Goal: Task Accomplishment & Management: Manage account settings

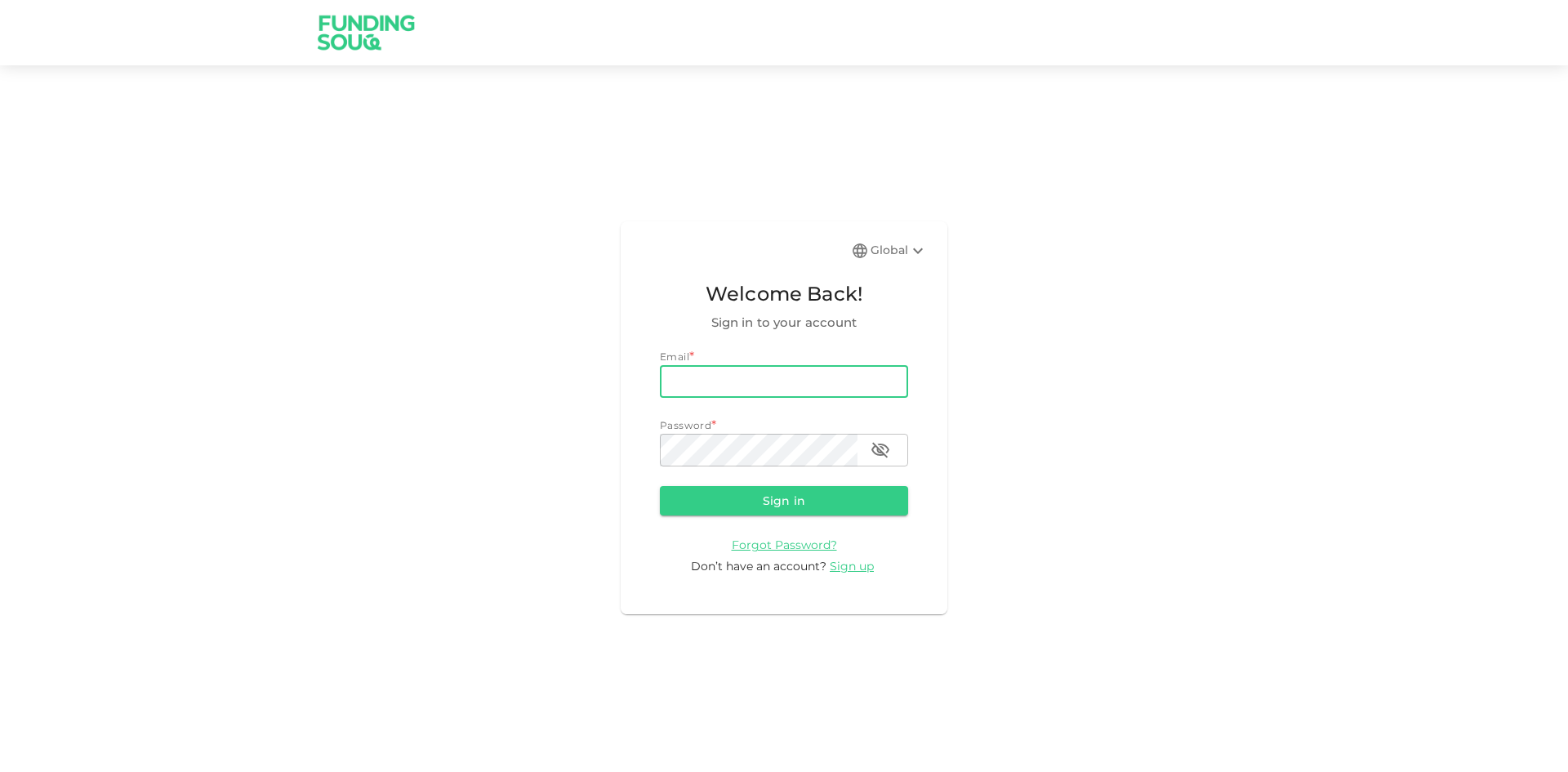
click at [832, 372] on input "email" at bounding box center [784, 381] width 248 height 33
type input "[EMAIL_ADDRESS][DOMAIN_NAME]"
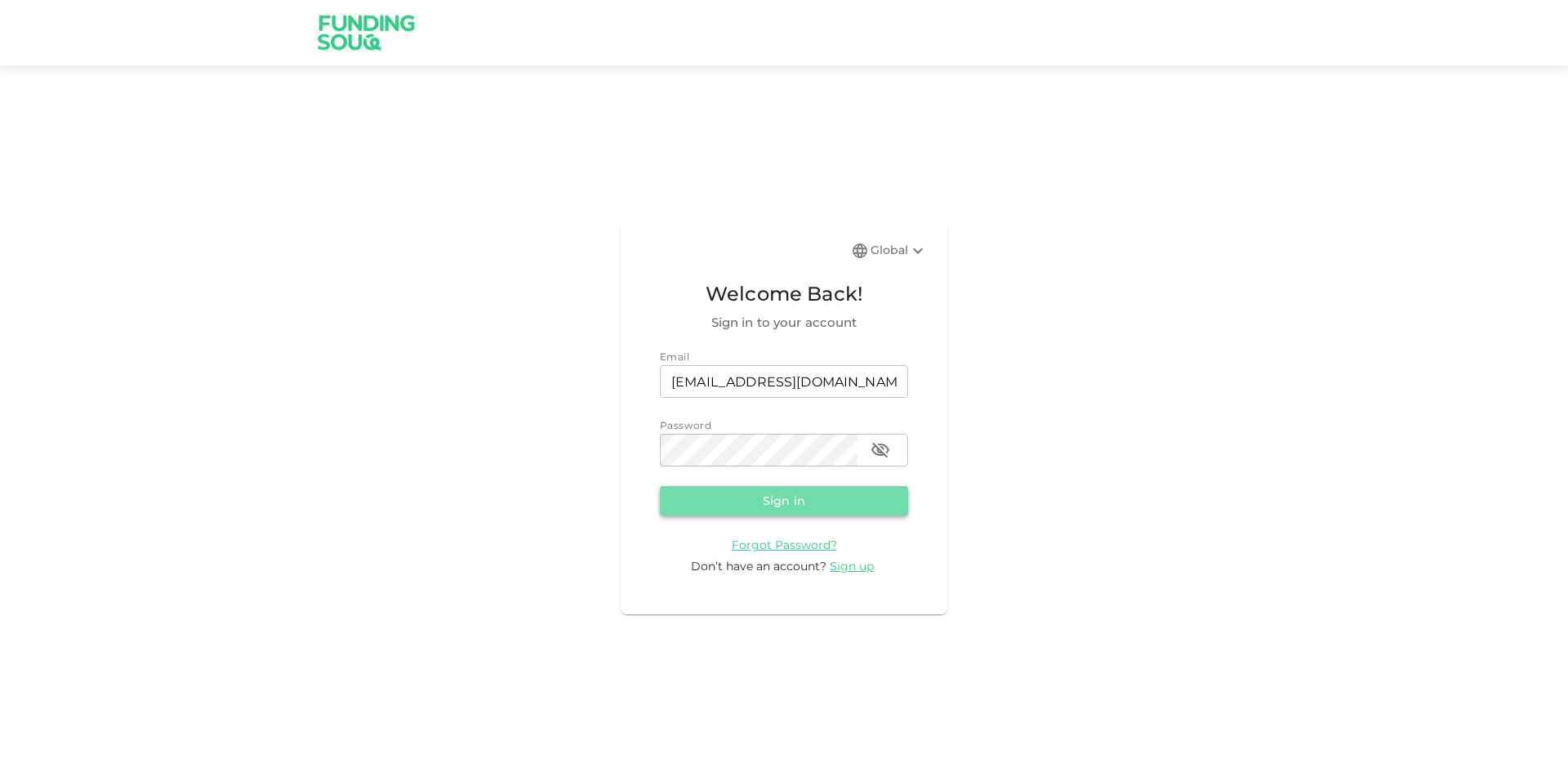
click at [773, 501] on button "Sign in" at bounding box center [784, 500] width 248 height 29
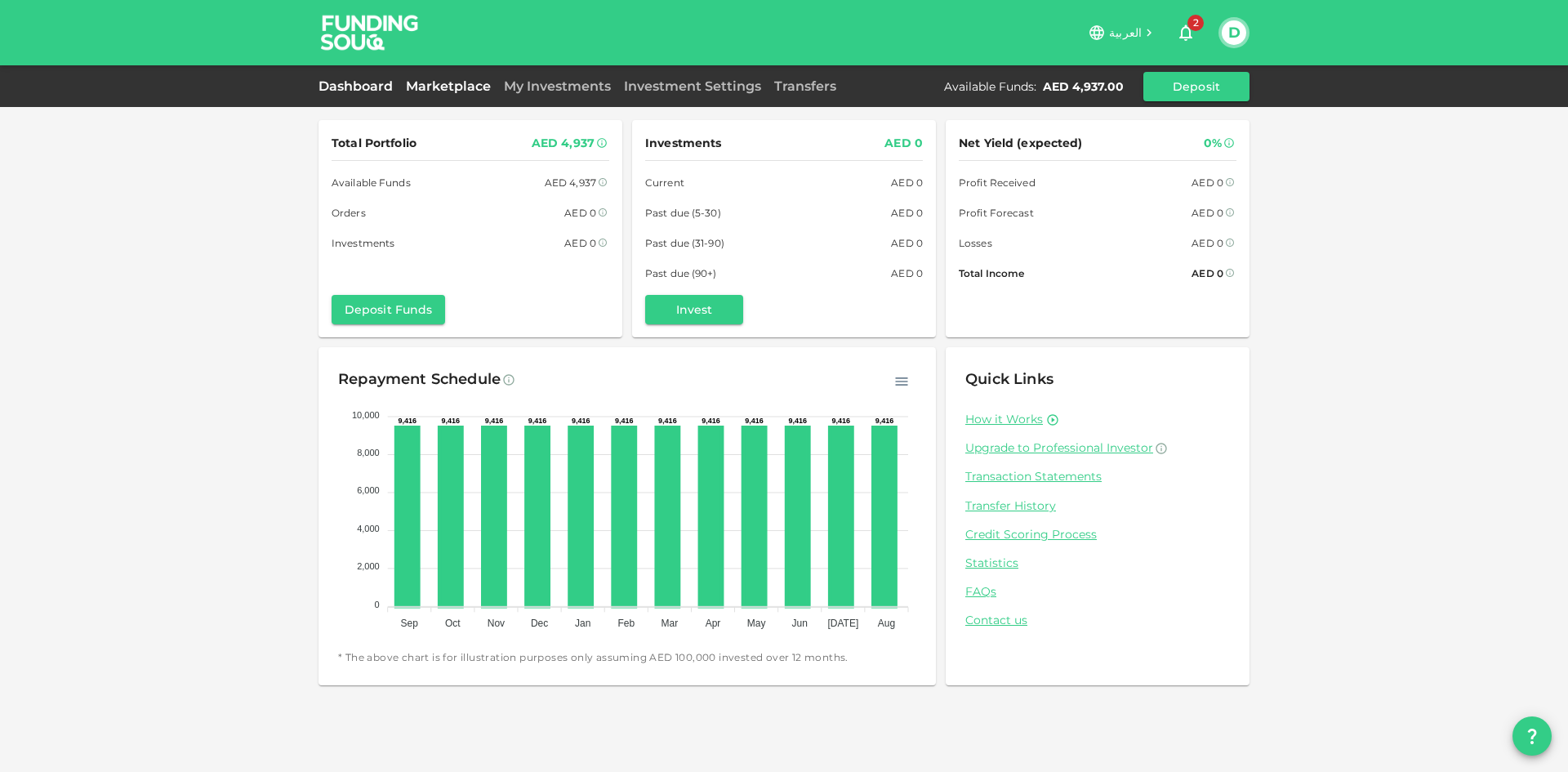
click at [437, 89] on link "Marketplace" at bounding box center [447, 86] width 98 height 16
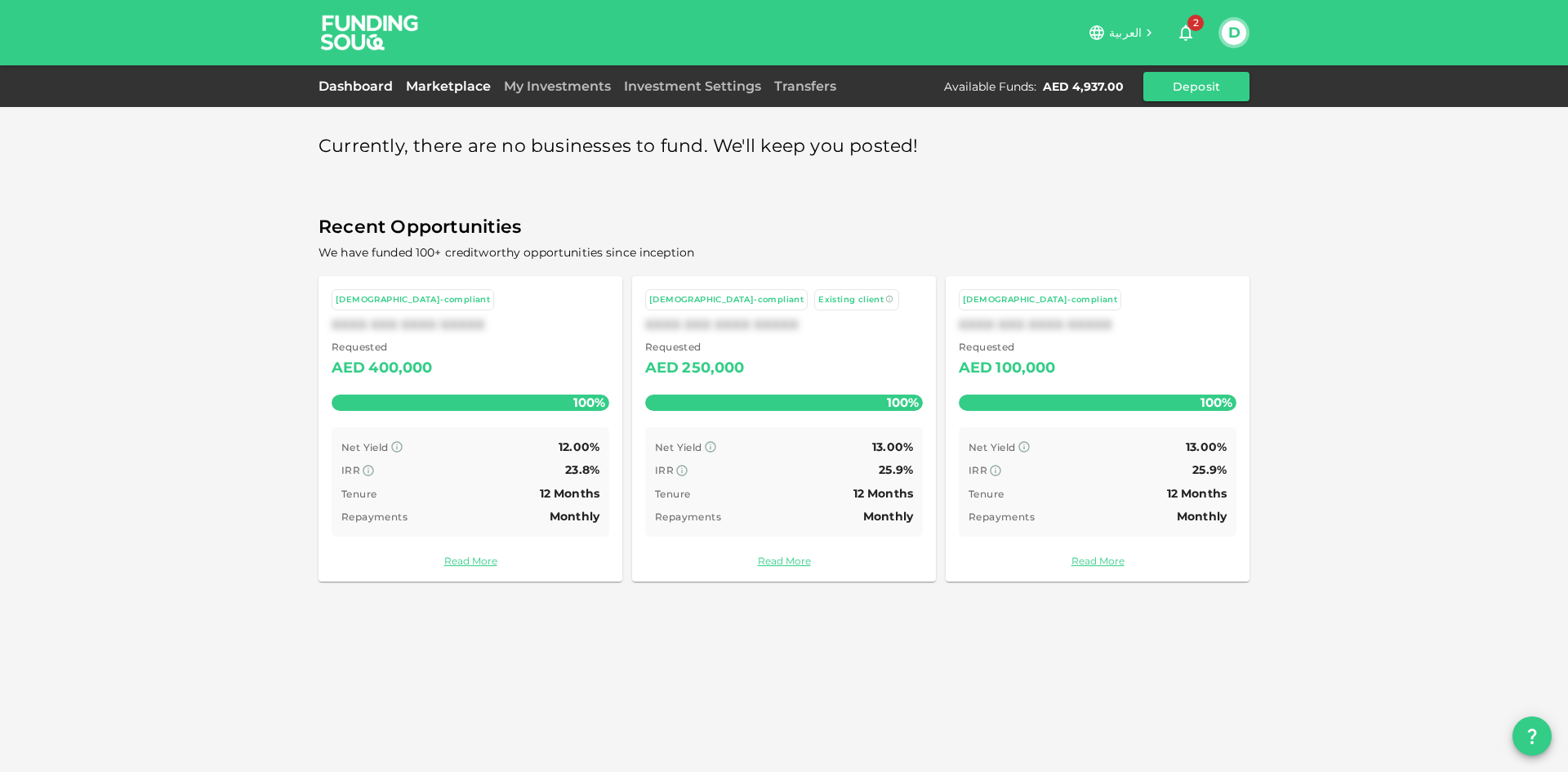
click at [362, 84] on link "Dashboard" at bounding box center [359, 86] width 81 height 16
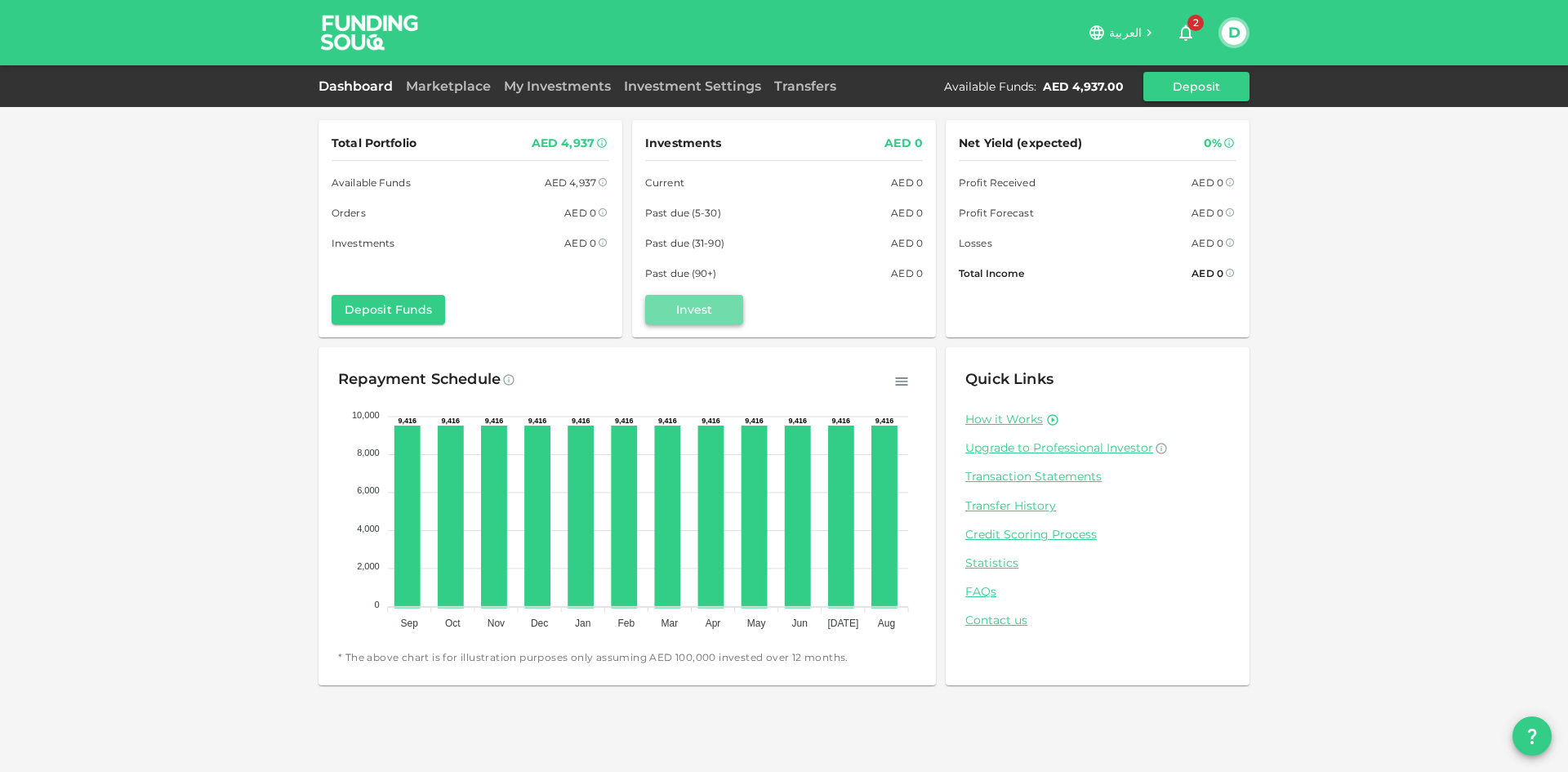
click at [690, 315] on button "Invest" at bounding box center [693, 309] width 98 height 29
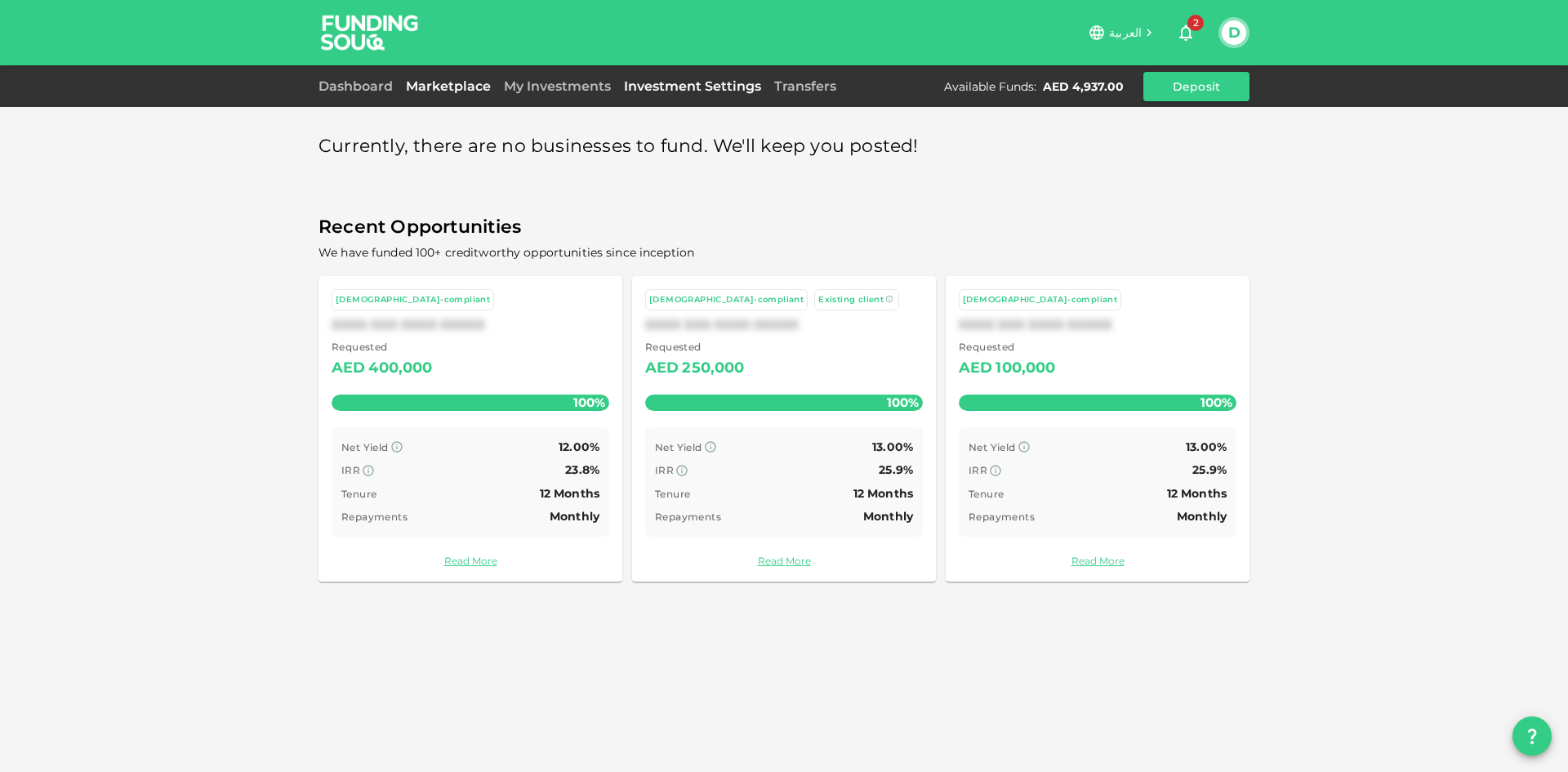
click at [670, 90] on link "Investment Settings" at bounding box center [692, 86] width 151 height 16
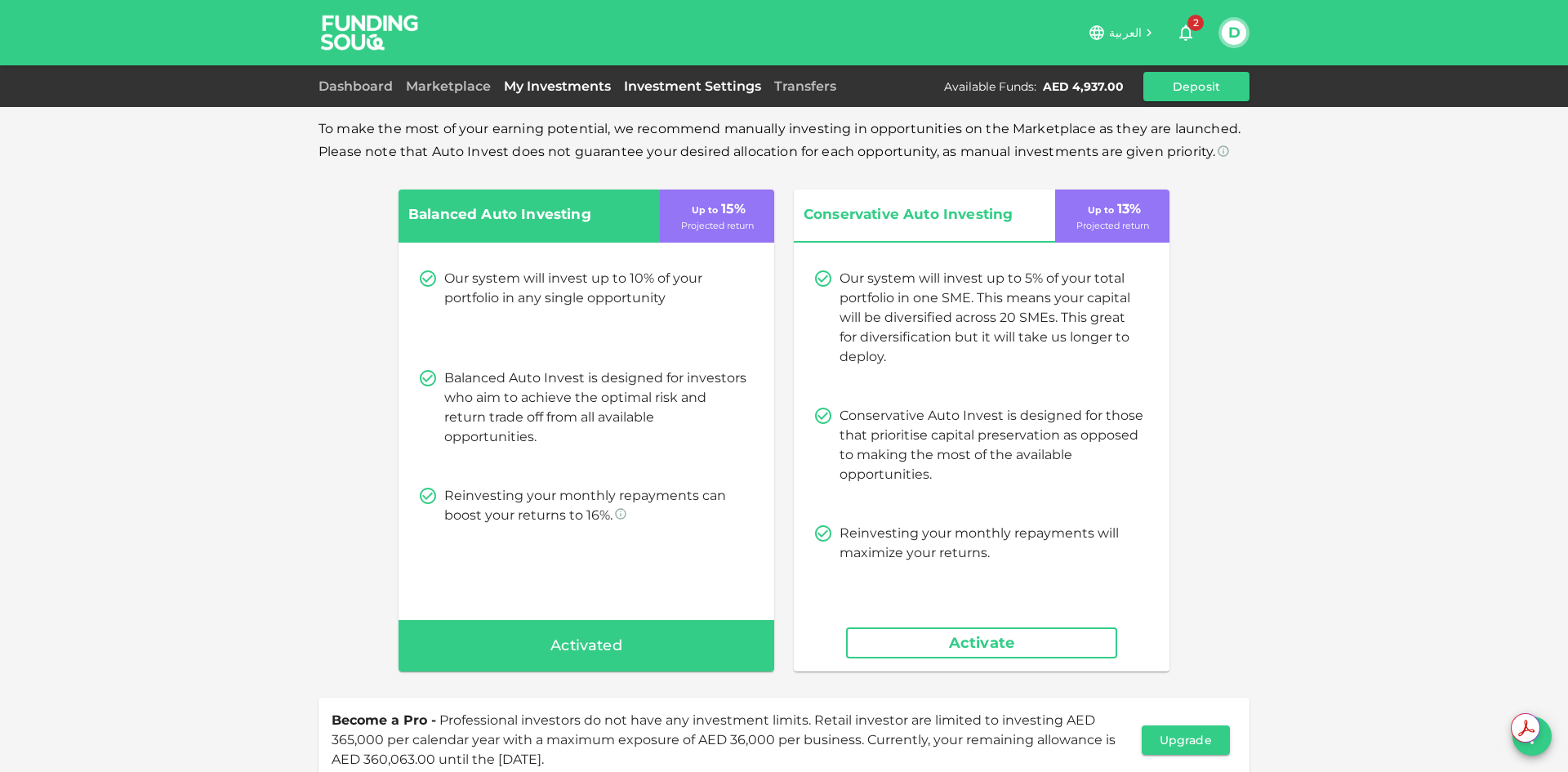
click at [538, 89] on link "My Investments" at bounding box center [557, 86] width 120 height 16
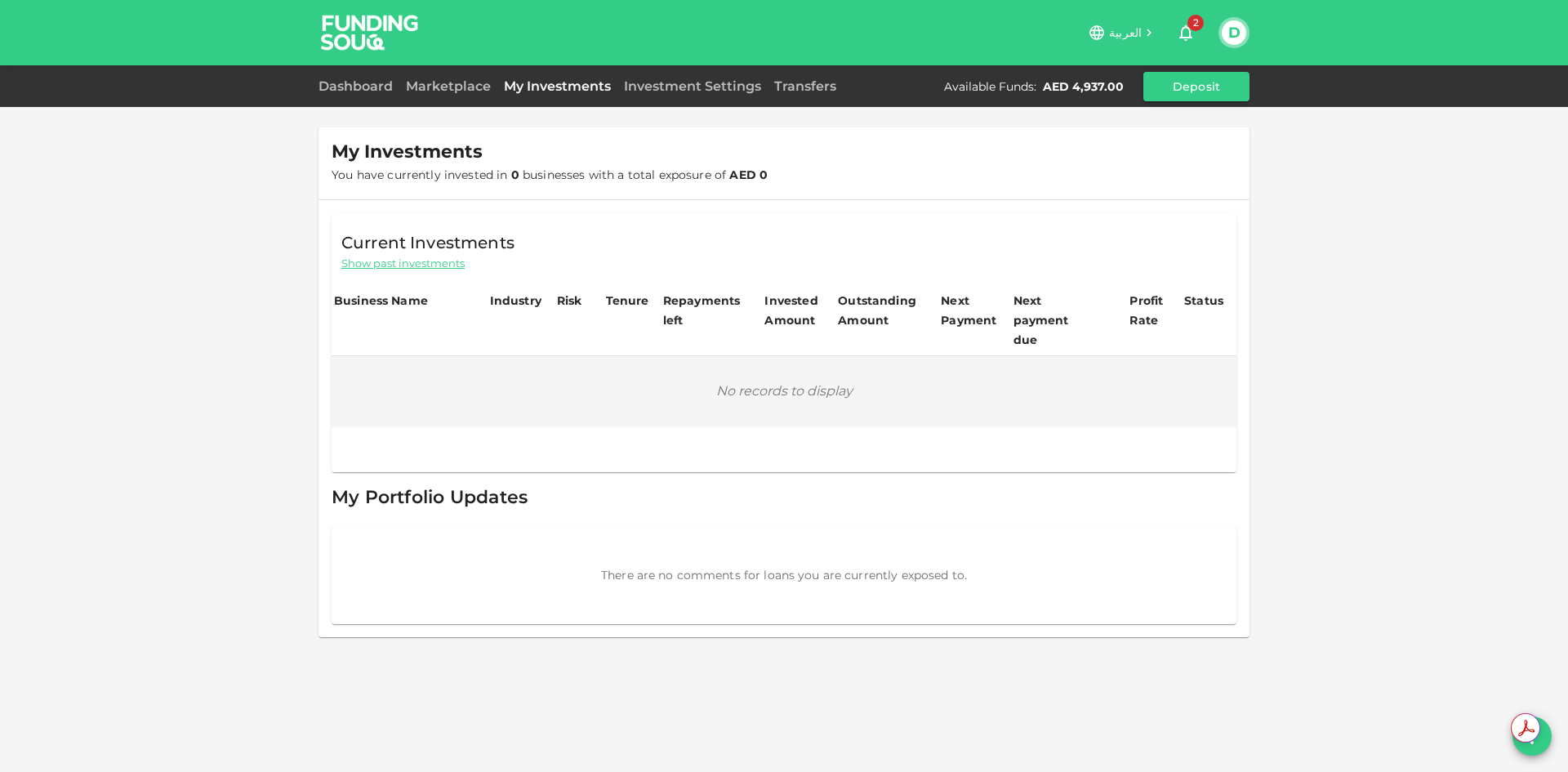
click at [1230, 33] on button "D" at bounding box center [1234, 33] width 25 height 25
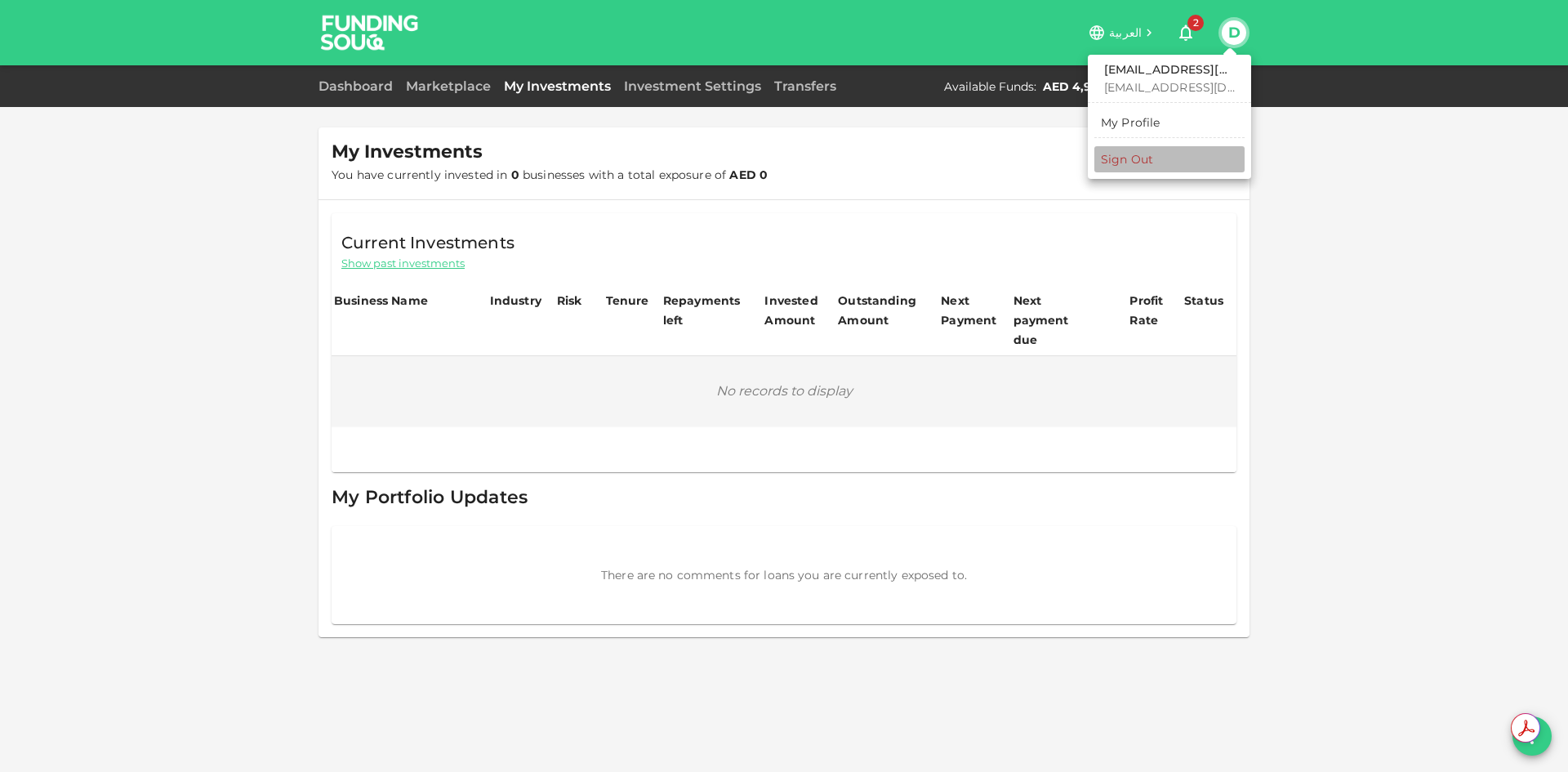
click at [1135, 157] on div "Sign Out" at bounding box center [1126, 159] width 52 height 17
